Goal: Download file/media

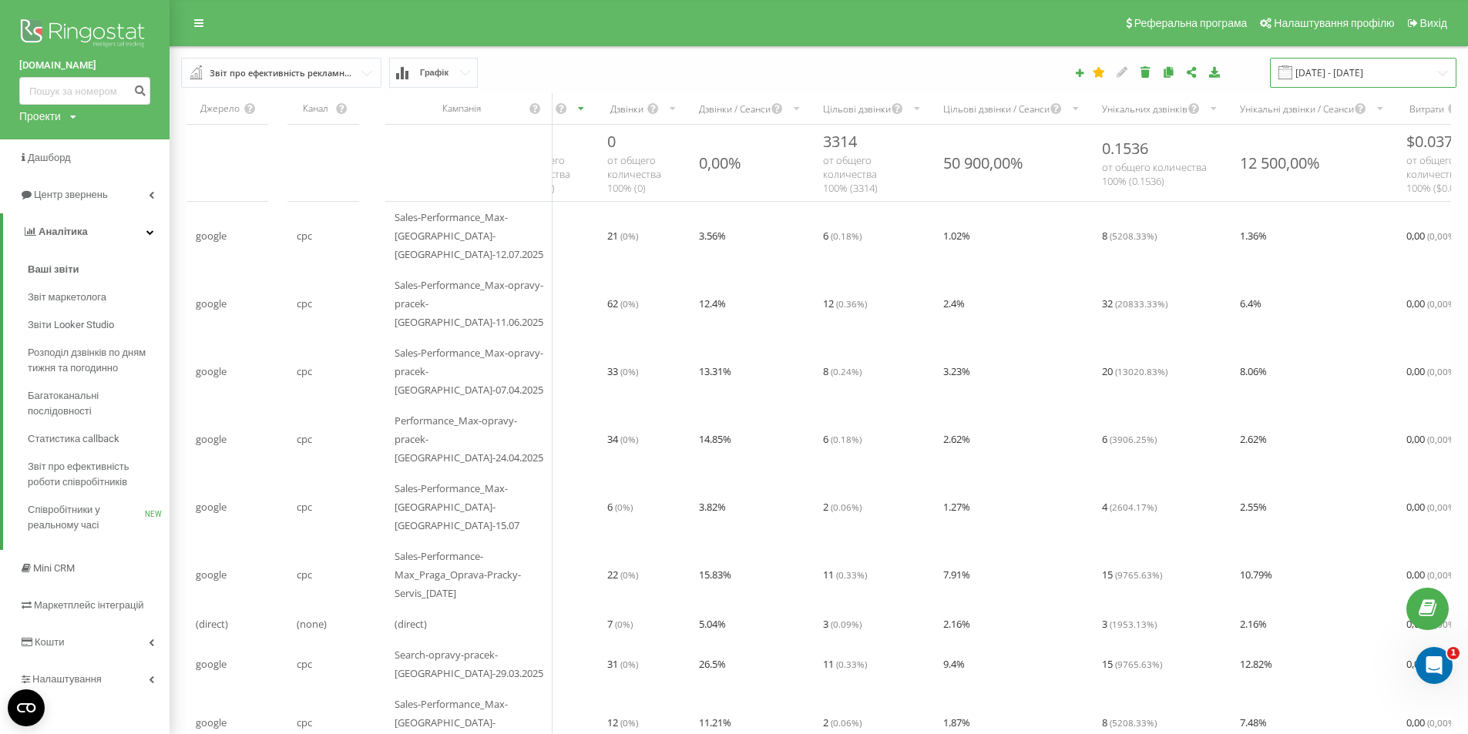
click at [1380, 72] on input "[DATE] - [DATE]" at bounding box center [1363, 73] width 187 height 30
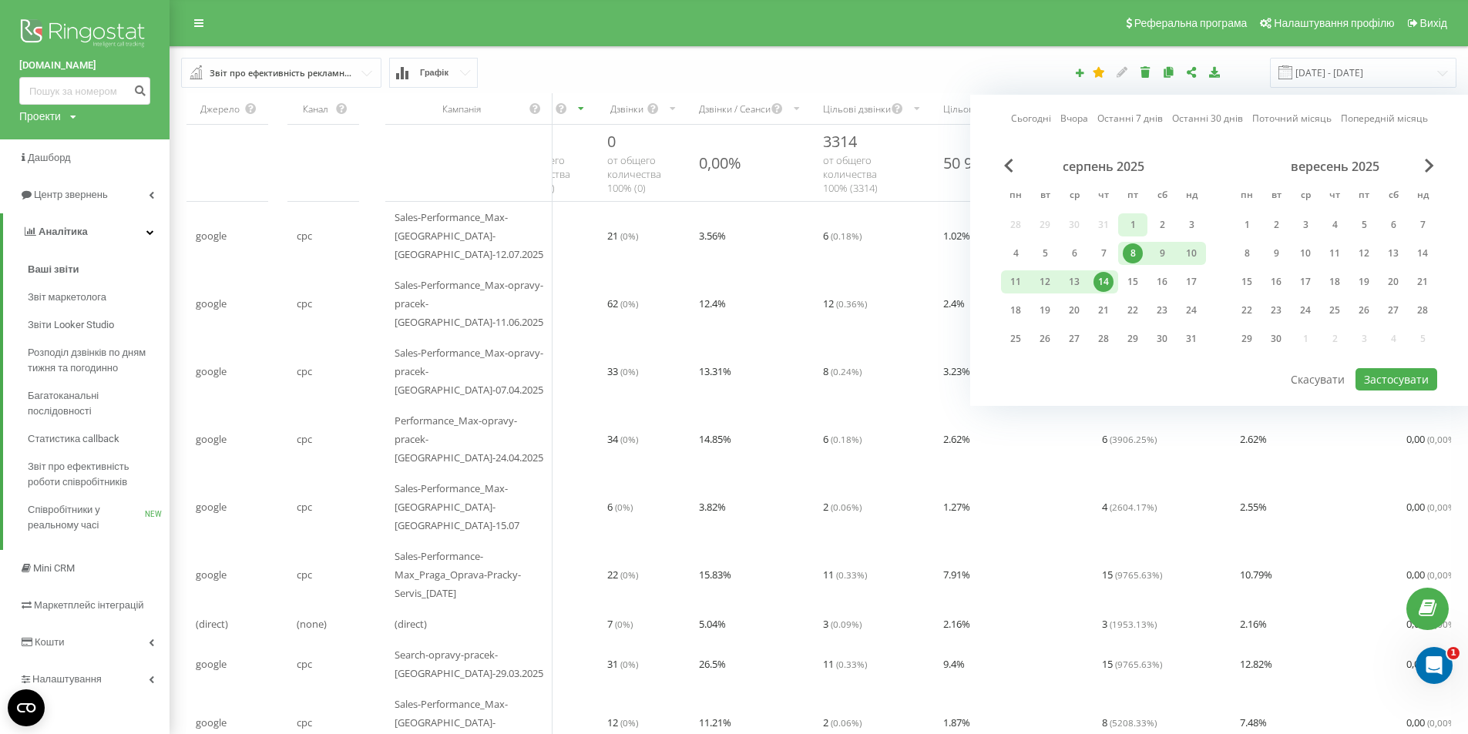
click at [1132, 222] on div "1" at bounding box center [1133, 225] width 20 height 20
click at [1192, 340] on div "31" at bounding box center [1191, 339] width 20 height 20
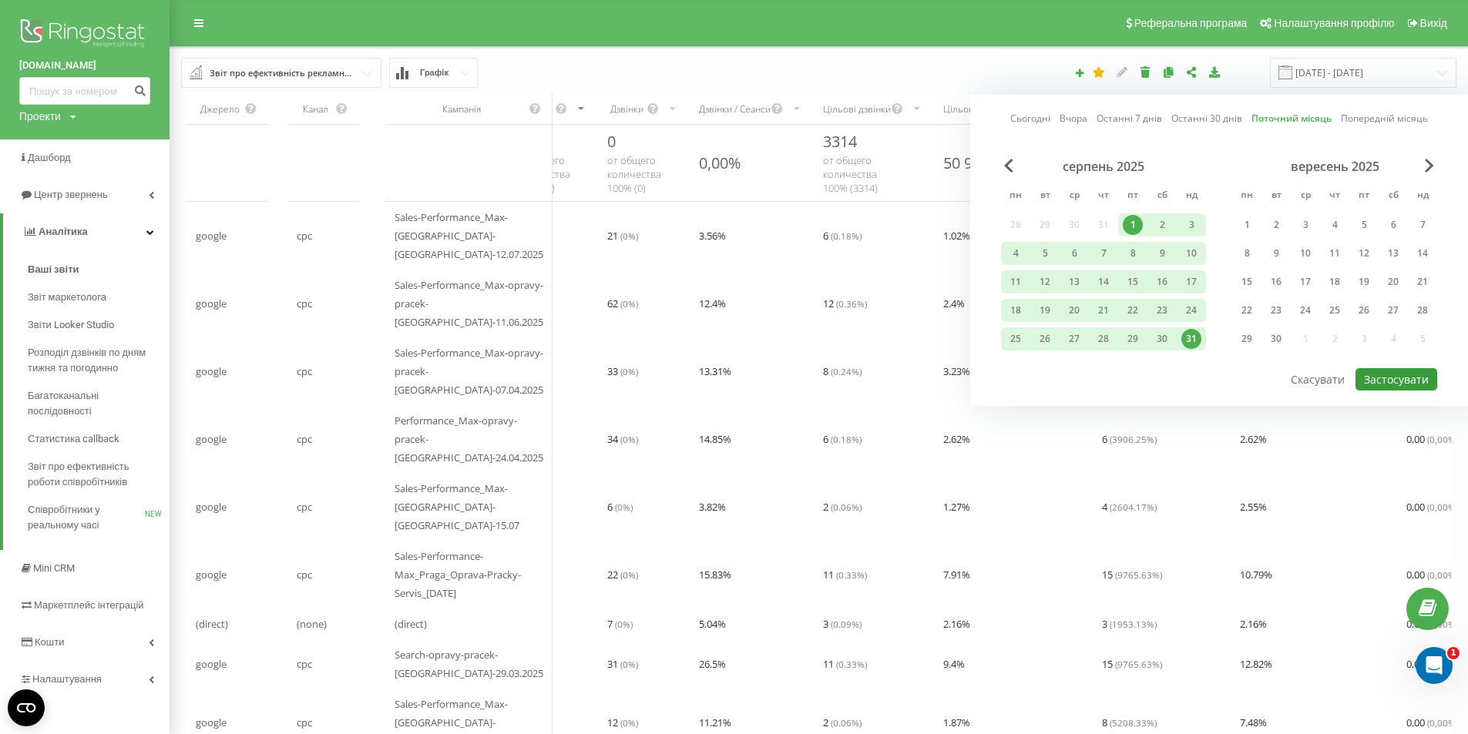
click at [1426, 376] on button "Застосувати" at bounding box center [1397, 379] width 82 height 22
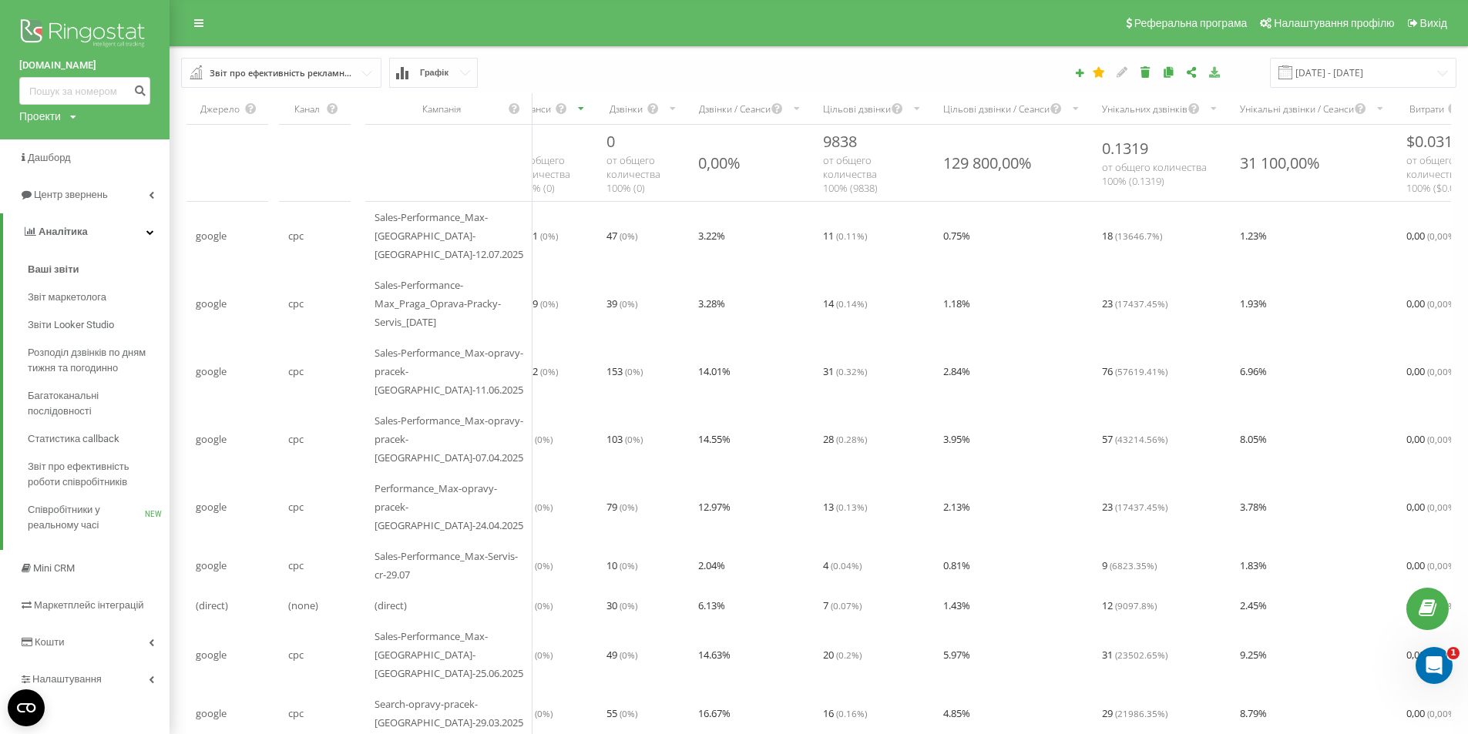
click at [1222, 73] on icon at bounding box center [1214, 71] width 13 height 11
click at [1319, 67] on input "[DATE] - [DATE]" at bounding box center [1363, 73] width 187 height 30
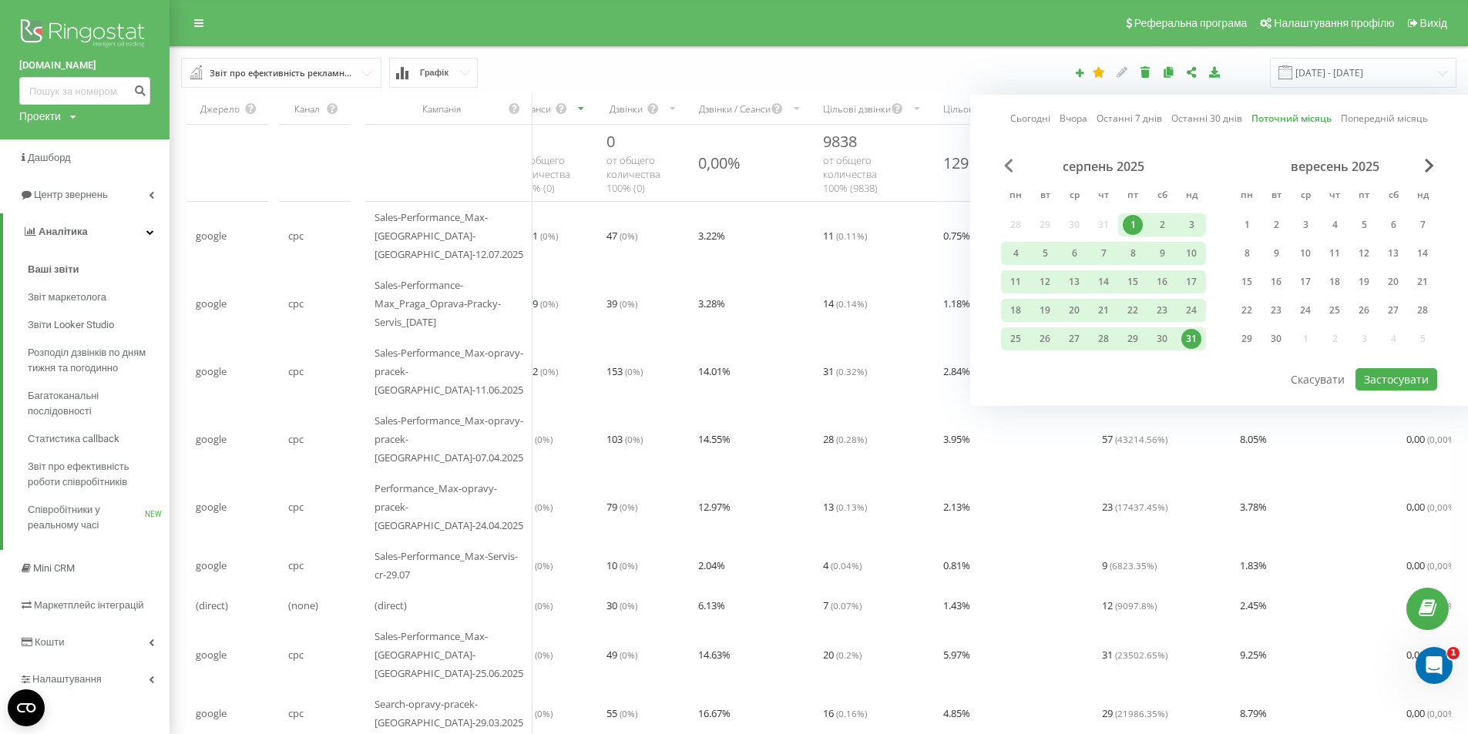
click at [1007, 162] on span "Previous Month" at bounding box center [1008, 166] width 9 height 14
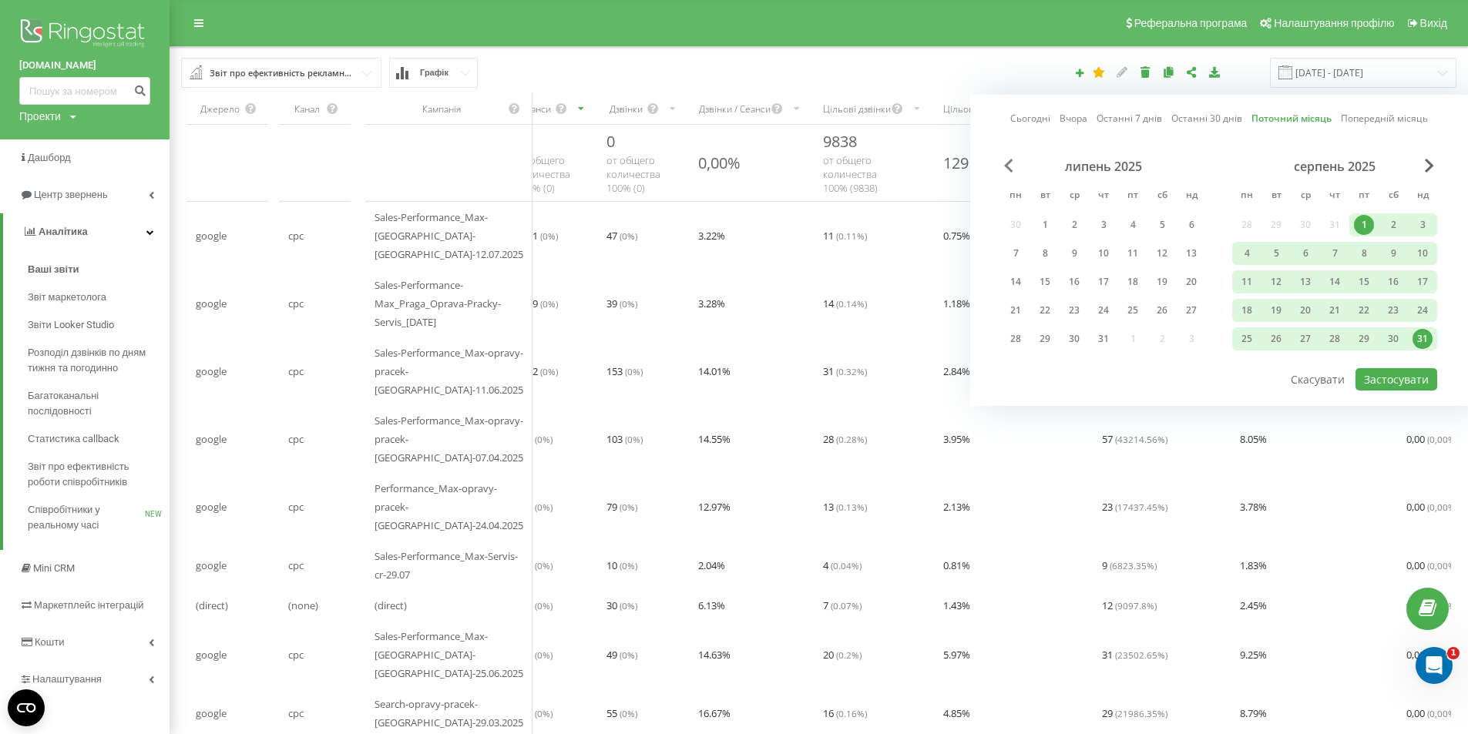
click at [1007, 162] on span "Previous Month" at bounding box center [1008, 166] width 9 height 14
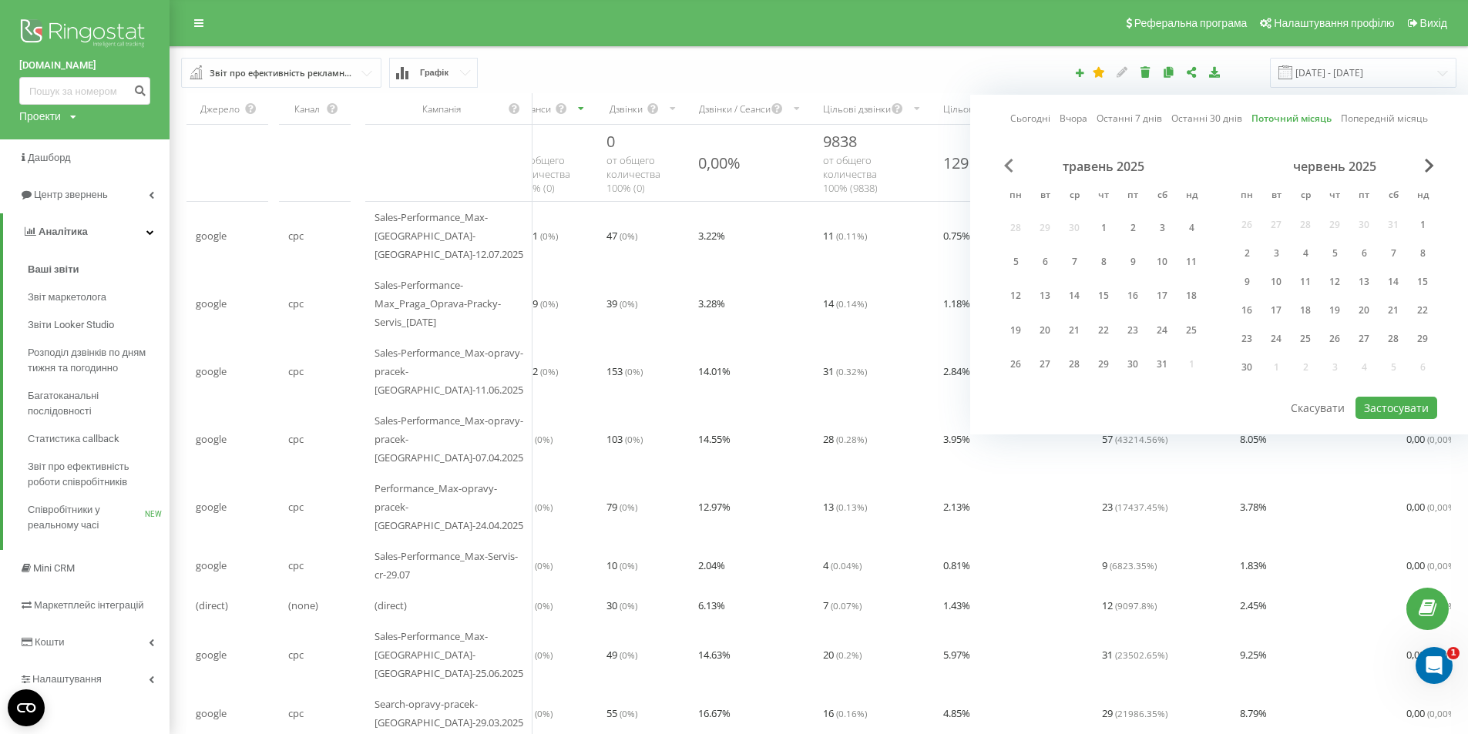
click at [1007, 162] on span "Previous Month" at bounding box center [1008, 166] width 9 height 14
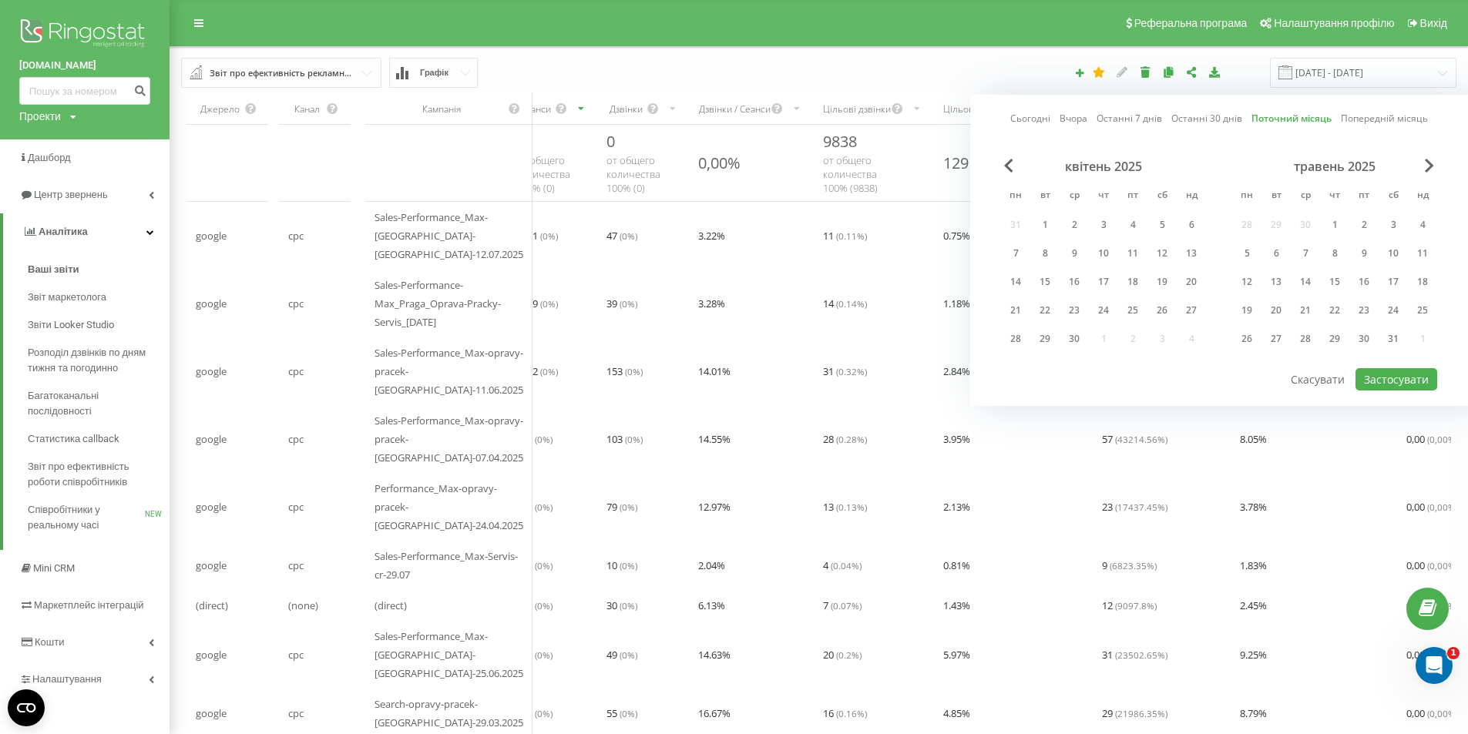
click at [1439, 161] on div "Сьогодні Вчора Останні 7 днів Останні 30 днів Поточний місяць Попередній місяць…" at bounding box center [1219, 250] width 498 height 311
click at [1434, 166] on div "квітень 2025 пн вт ср чт пт сб нд 31 1 2 3 4 5 6 7 8 9 10 11 12 13 14 15 16 17 …" at bounding box center [1219, 263] width 436 height 208
click at [1427, 167] on span "Next Month" at bounding box center [1429, 166] width 9 height 14
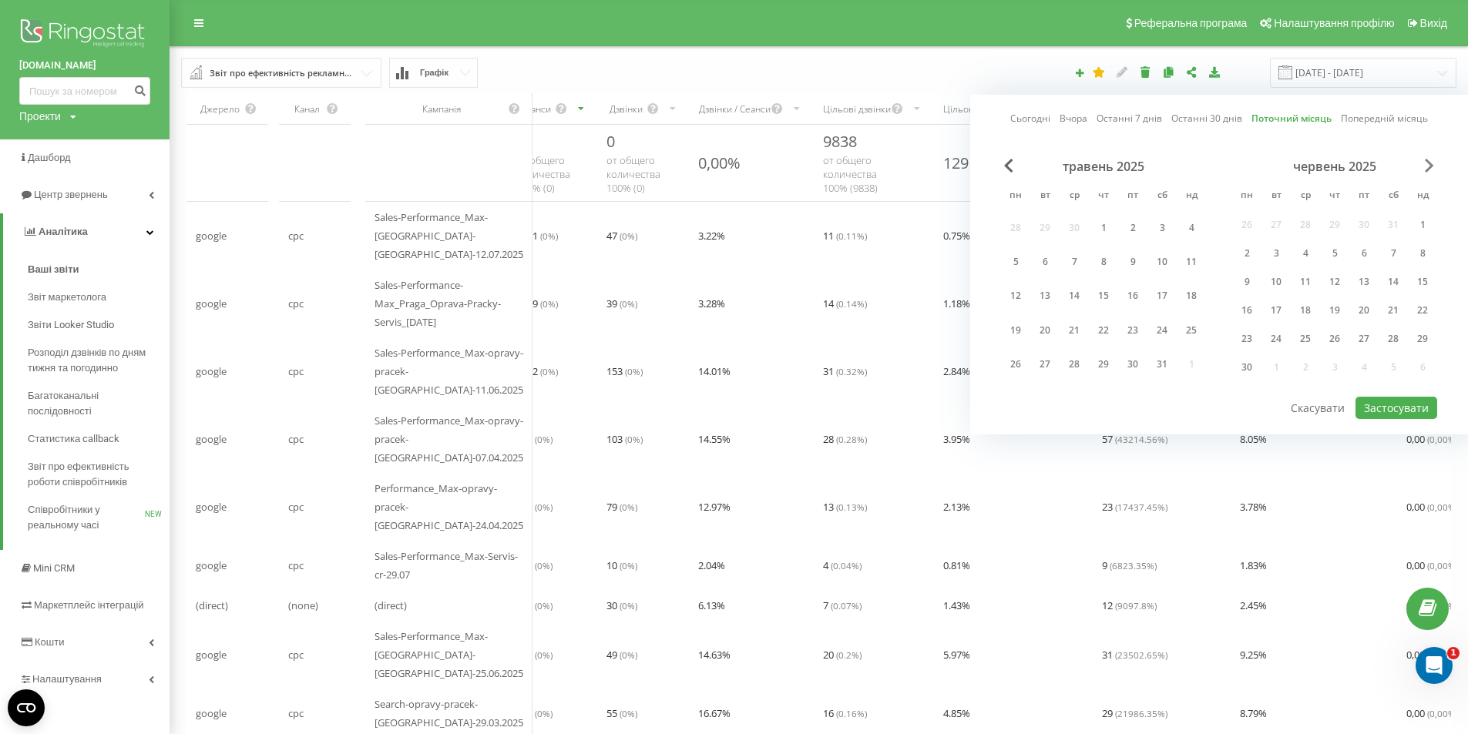
click at [1428, 166] on span "Next Month" at bounding box center [1429, 166] width 9 height 14
click at [1433, 160] on span "Next Month" at bounding box center [1429, 166] width 9 height 14
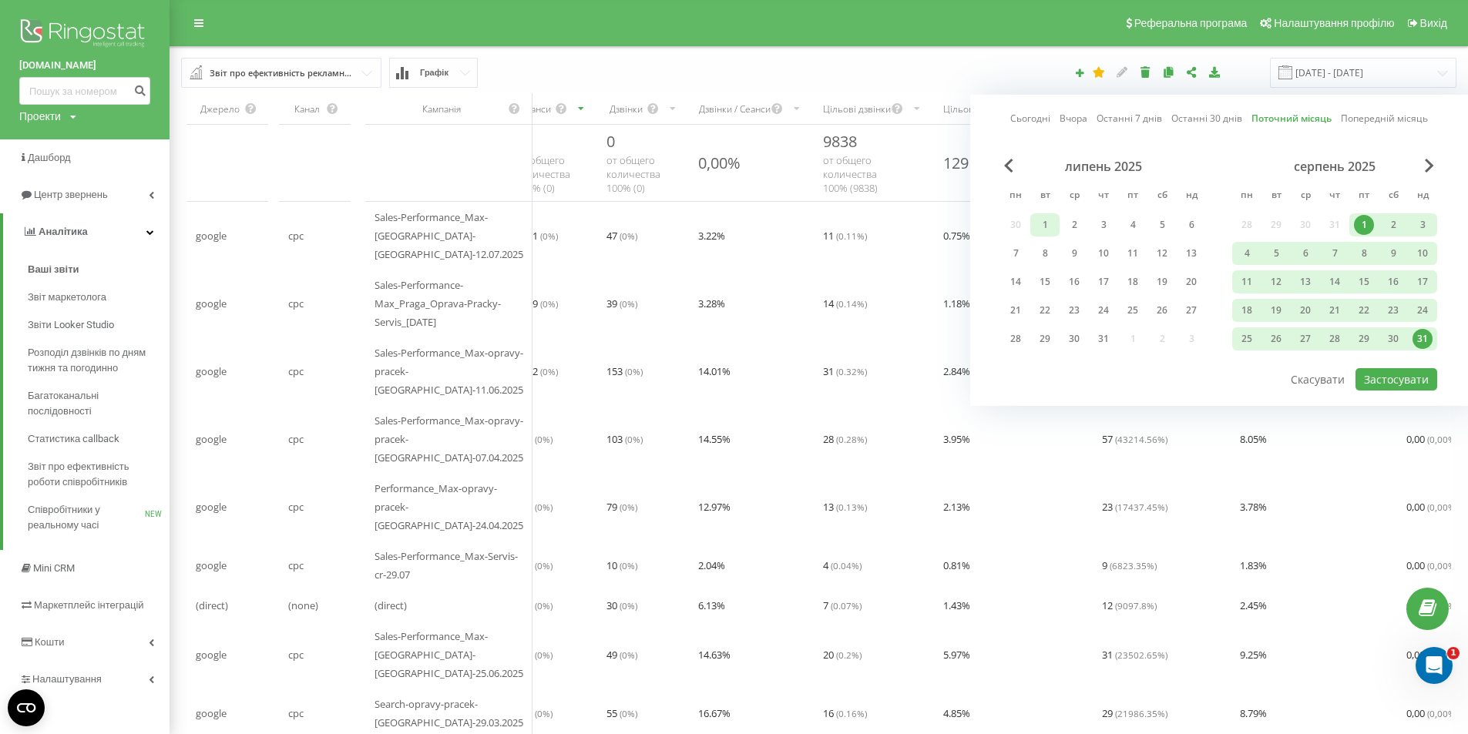
click at [1050, 228] on div "1" at bounding box center [1045, 225] width 20 height 20
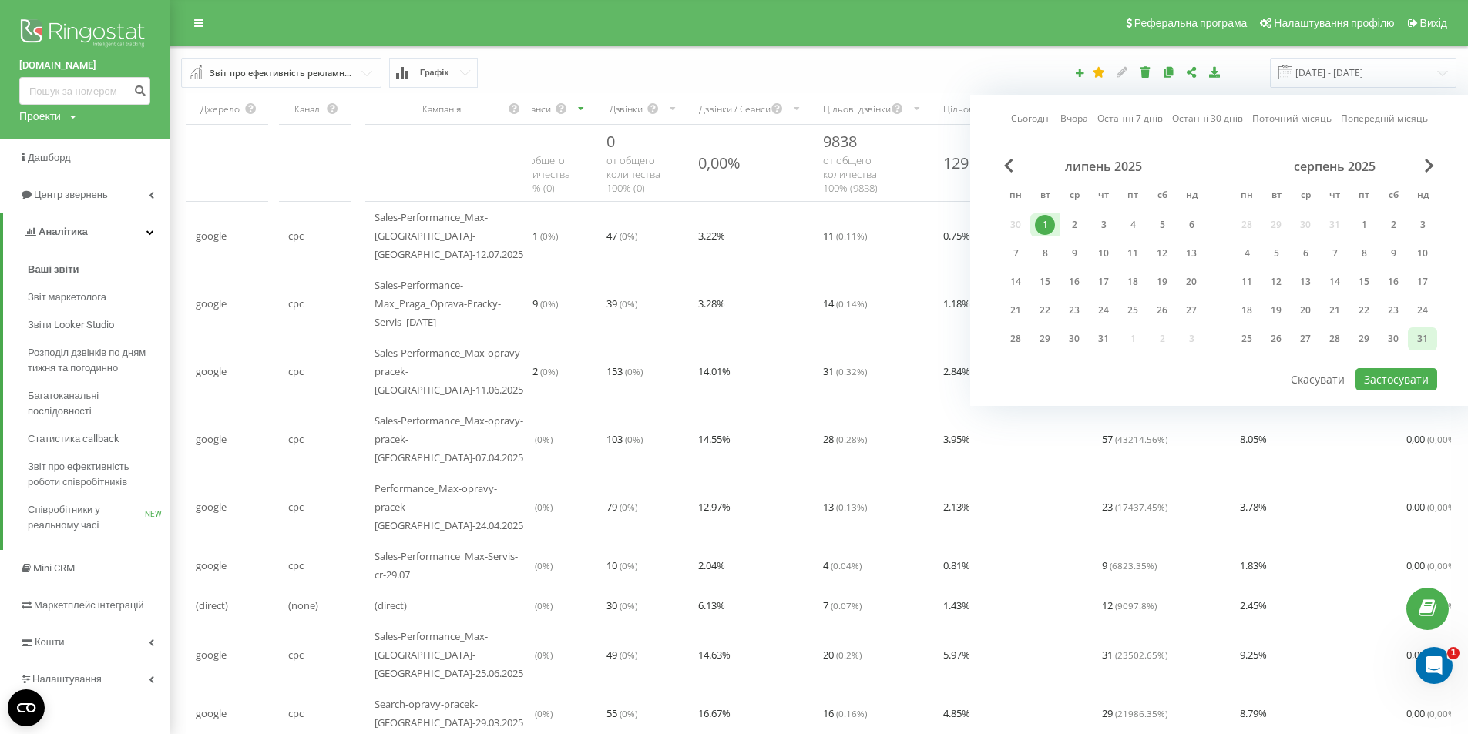
click at [1429, 337] on div "31" at bounding box center [1423, 339] width 20 height 20
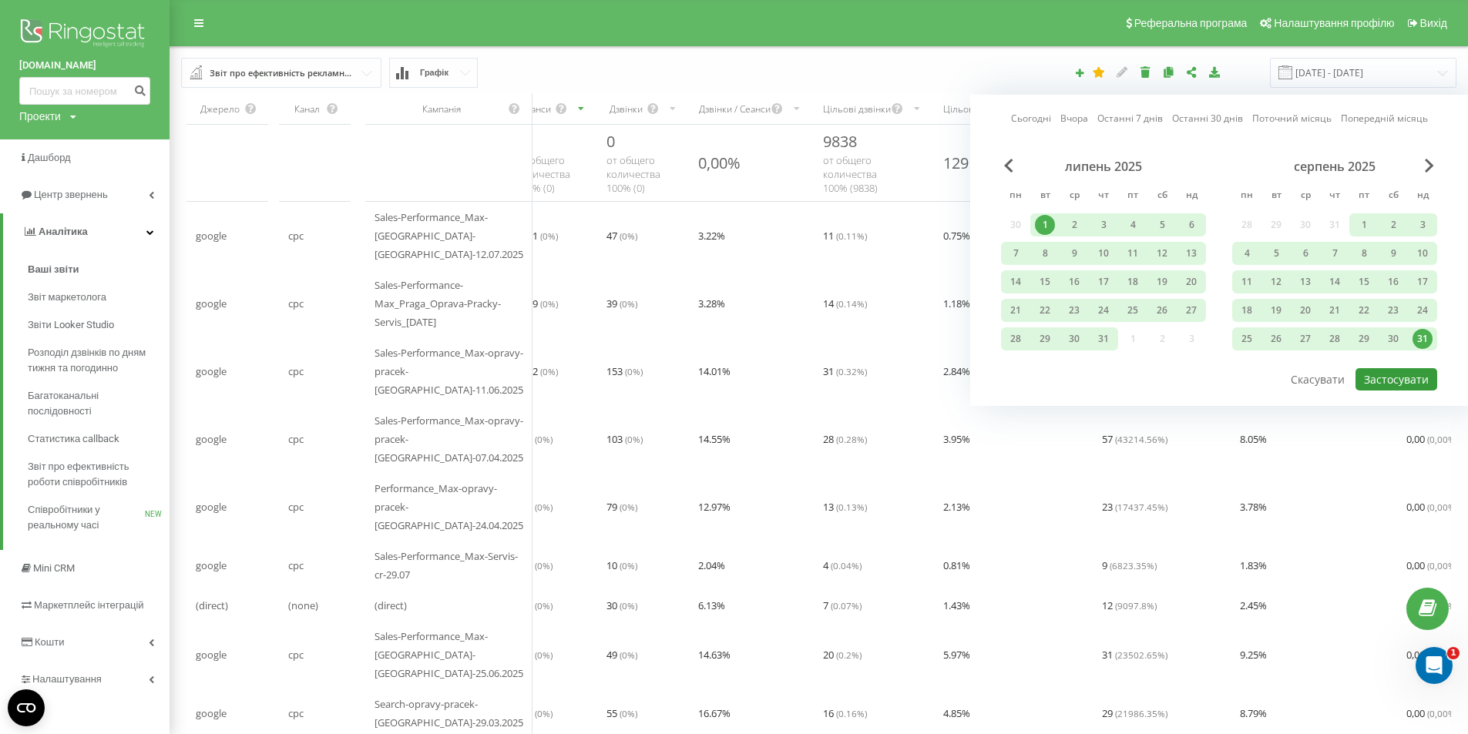
click at [1423, 385] on button "Застосувати" at bounding box center [1397, 379] width 82 height 22
type input "[DATE] - [DATE]"
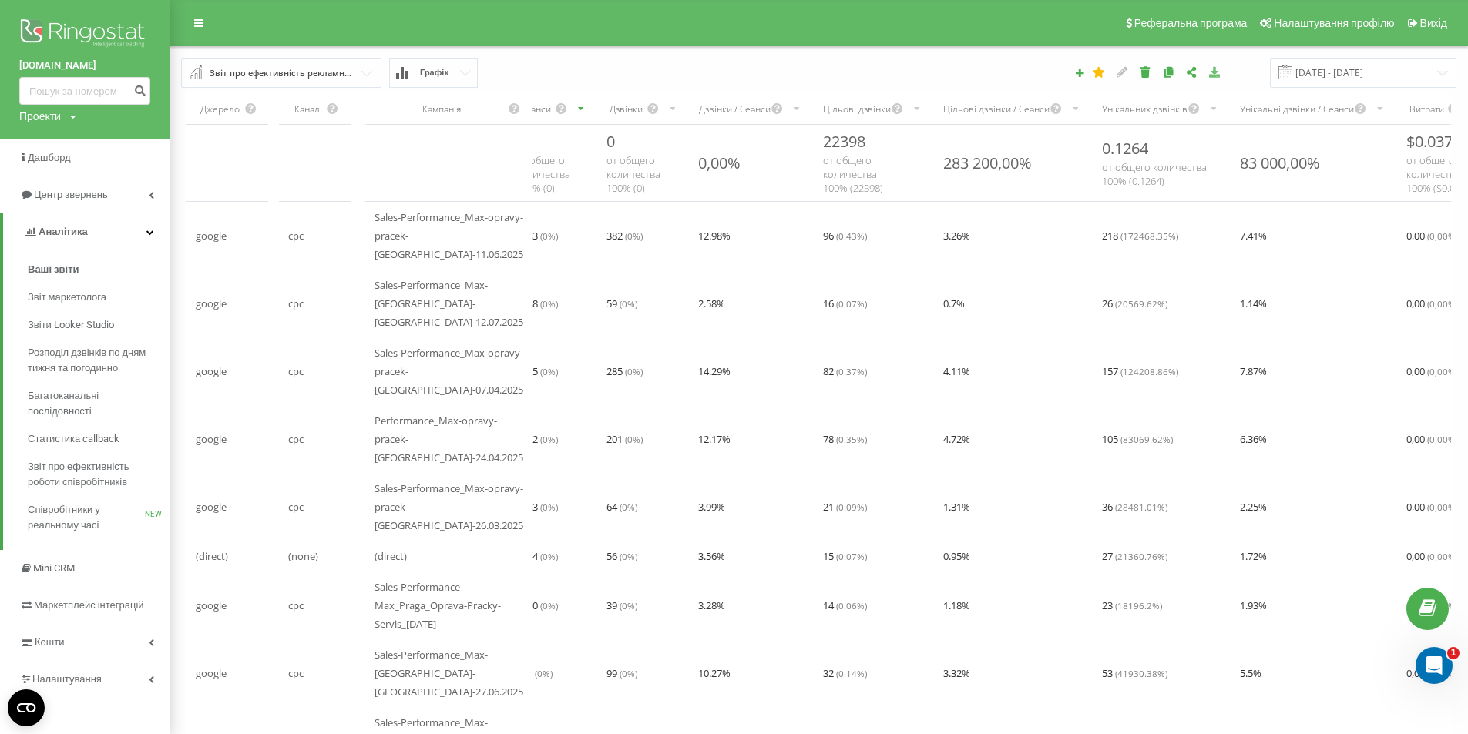
click at [1222, 71] on icon at bounding box center [1214, 71] width 13 height 11
